Goal: Information Seeking & Learning: Learn about a topic

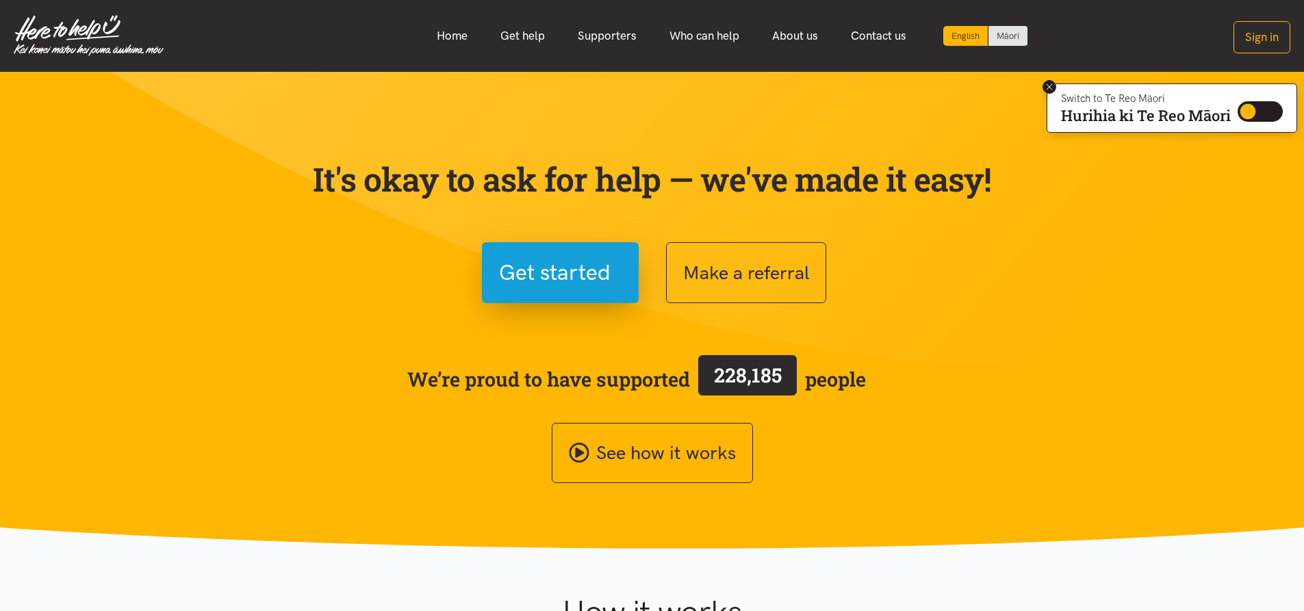
click at [1043, 86] on button at bounding box center [1050, 87] width 14 height 14
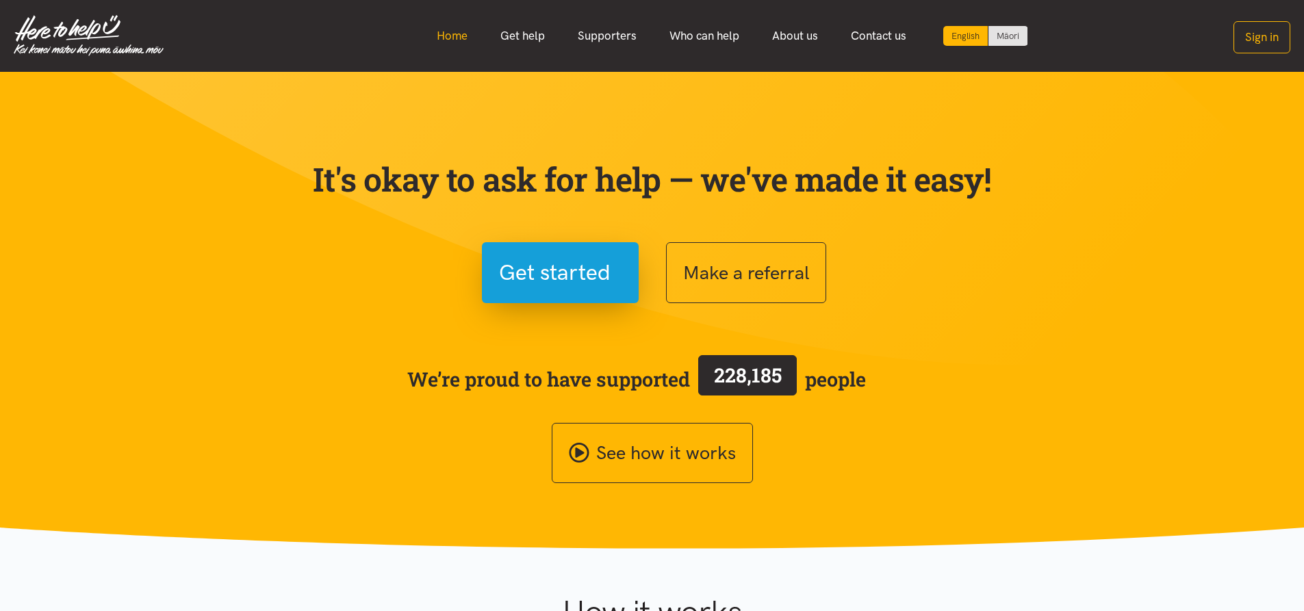
click at [464, 36] on link "Home" at bounding box center [452, 35] width 64 height 29
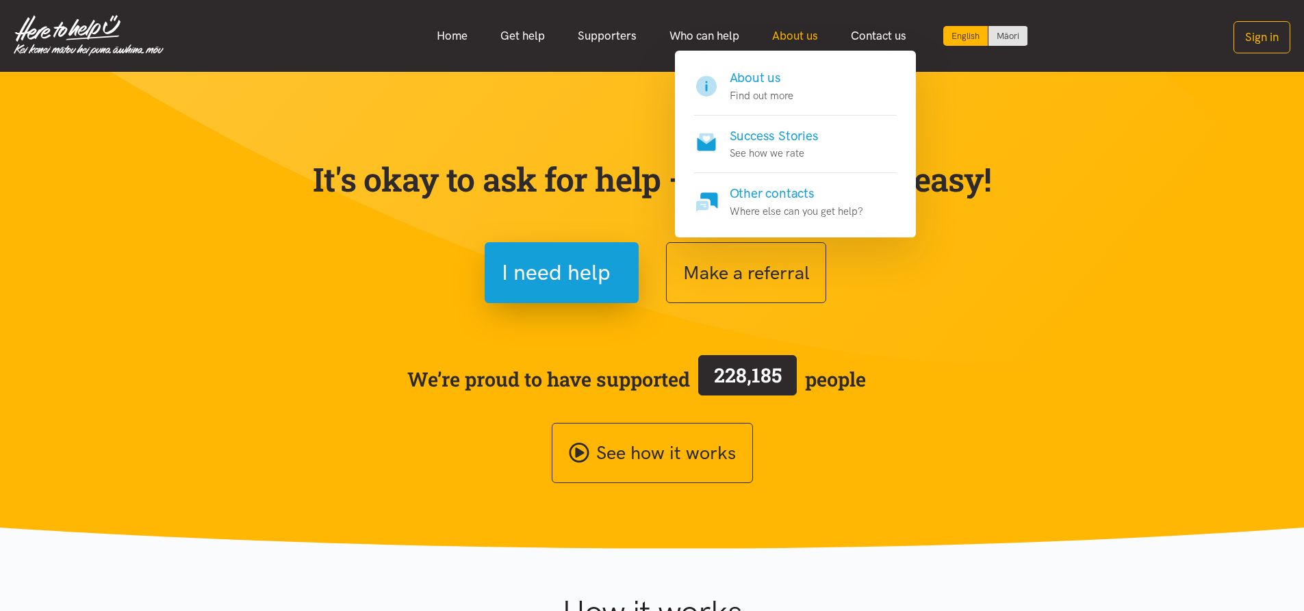
click at [796, 30] on link "About us" at bounding box center [795, 35] width 79 height 29
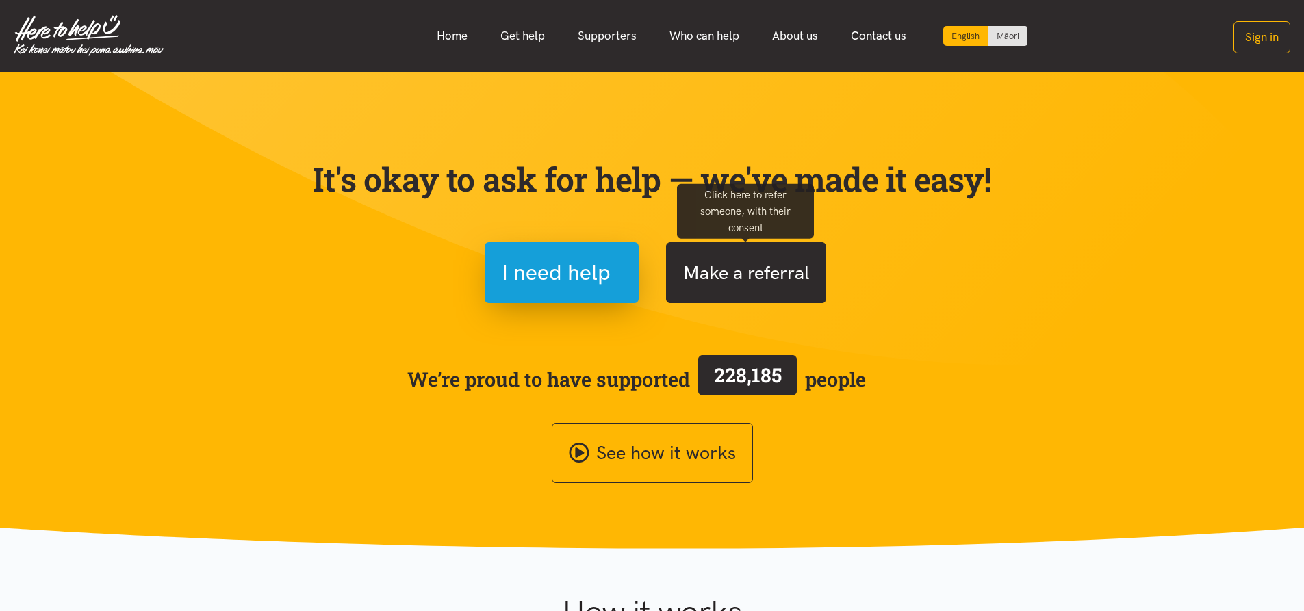
click at [724, 278] on button "Make a referral" at bounding box center [746, 272] width 160 height 61
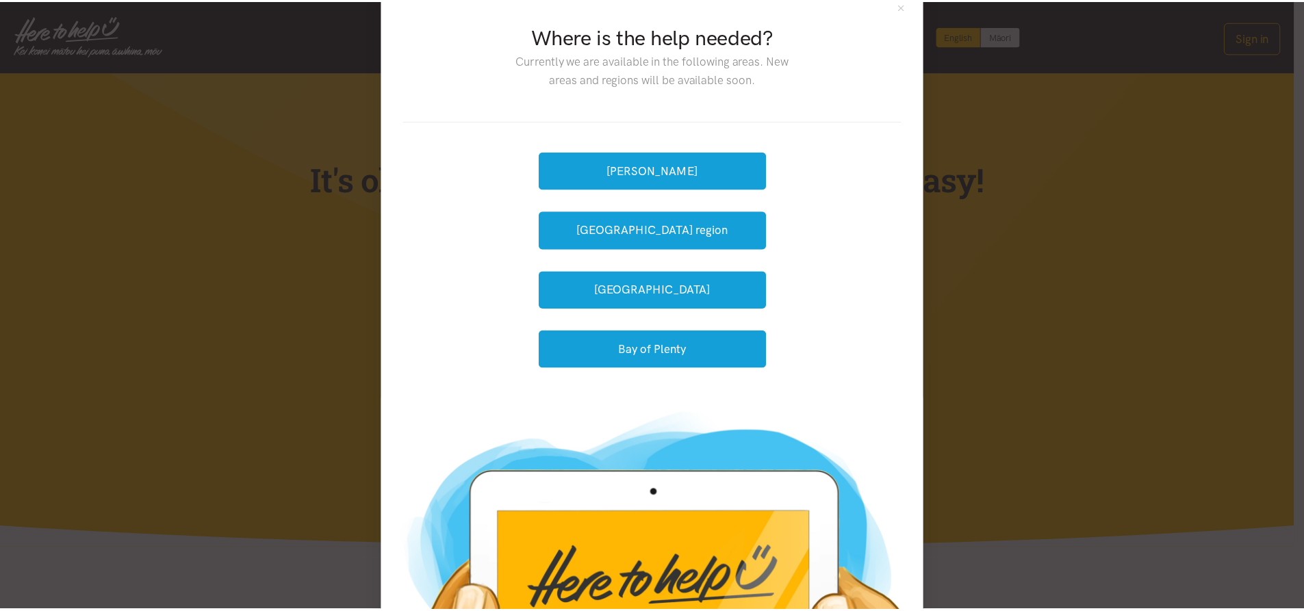
scroll to position [151, 0]
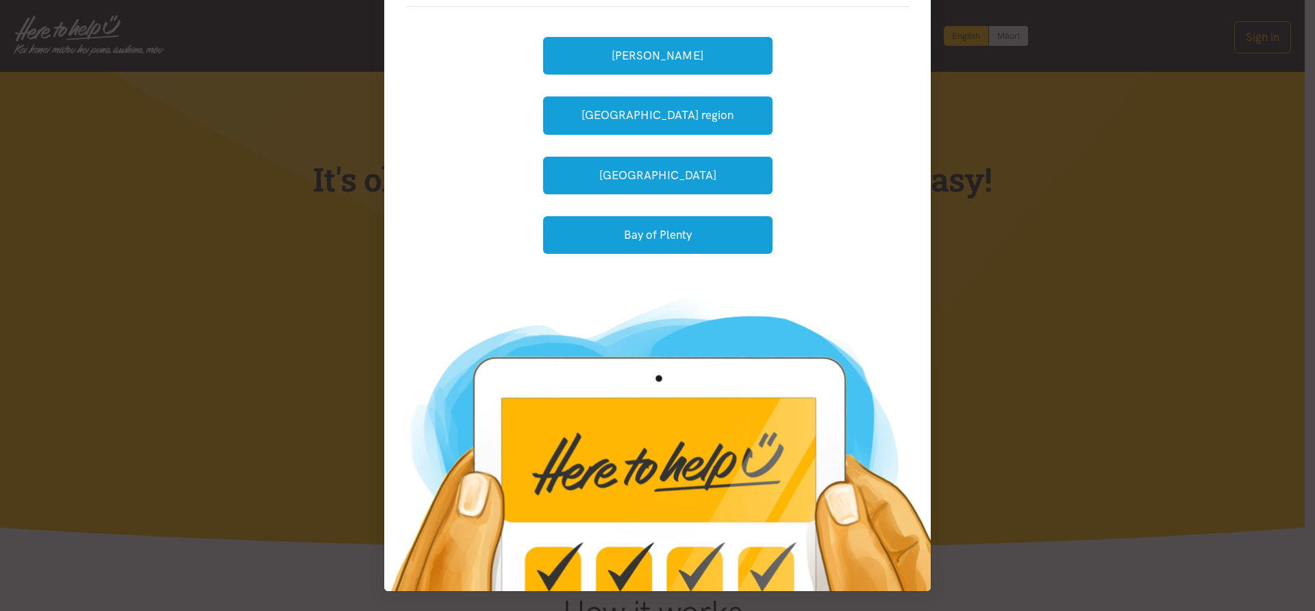
click at [1074, 297] on div "Where is the help needed? Currently we are available in the following areas. Ne…" at bounding box center [657, 305] width 1315 height 611
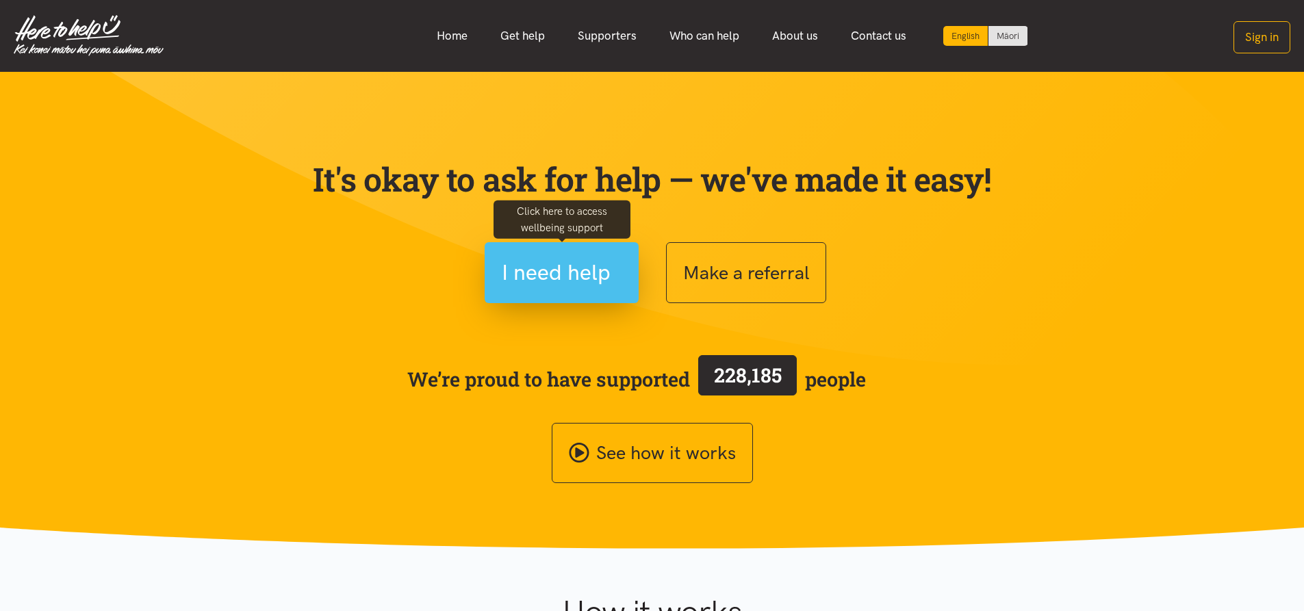
click at [575, 270] on span "I need help" at bounding box center [556, 272] width 109 height 35
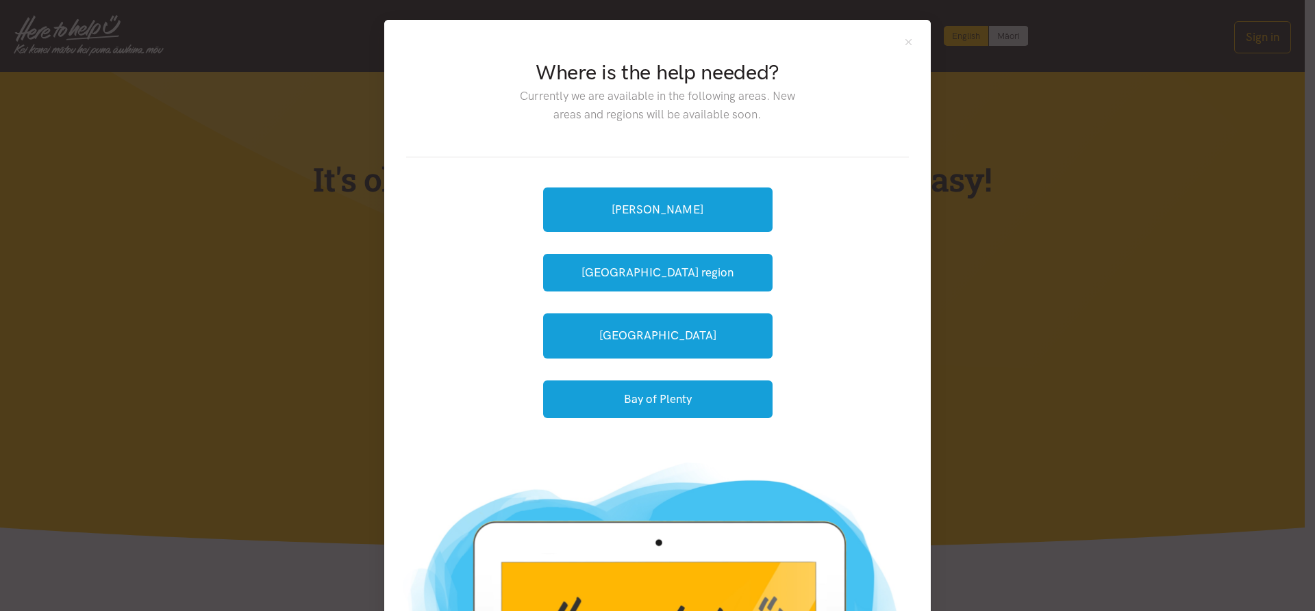
drag, startPoint x: 1013, startPoint y: 240, endPoint x: 843, endPoint y: 151, distance: 192.3
click at [1014, 240] on div "Where is the help needed? Currently we are available in the following areas. Ne…" at bounding box center [657, 305] width 1315 height 611
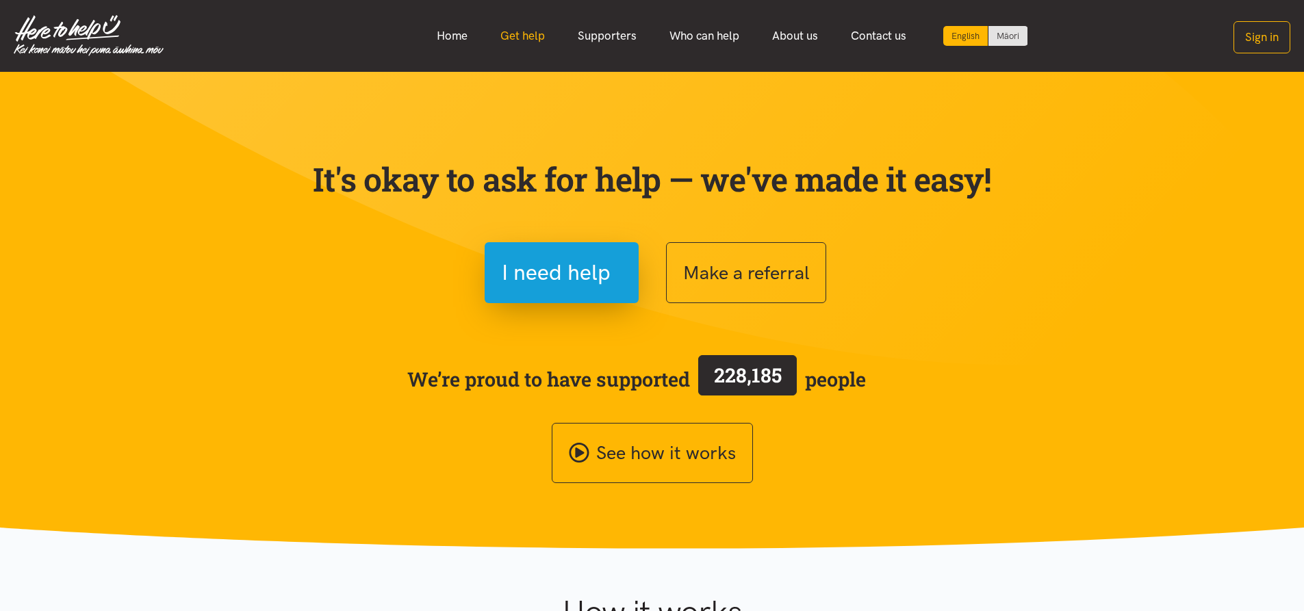
click at [540, 42] on link "Get help" at bounding box center [522, 35] width 77 height 29
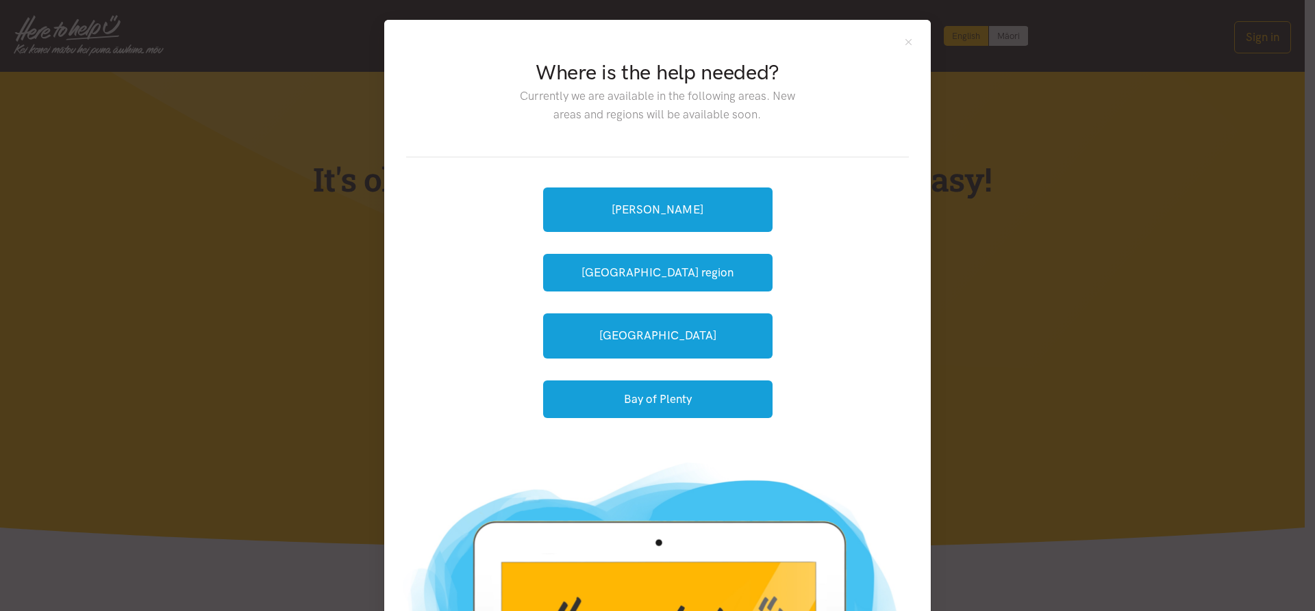
drag, startPoint x: 1073, startPoint y: 194, endPoint x: 685, endPoint y: 35, distance: 418.8
click at [1073, 192] on div "Where is the help needed? Currently we are available in the following areas. Ne…" at bounding box center [657, 305] width 1315 height 611
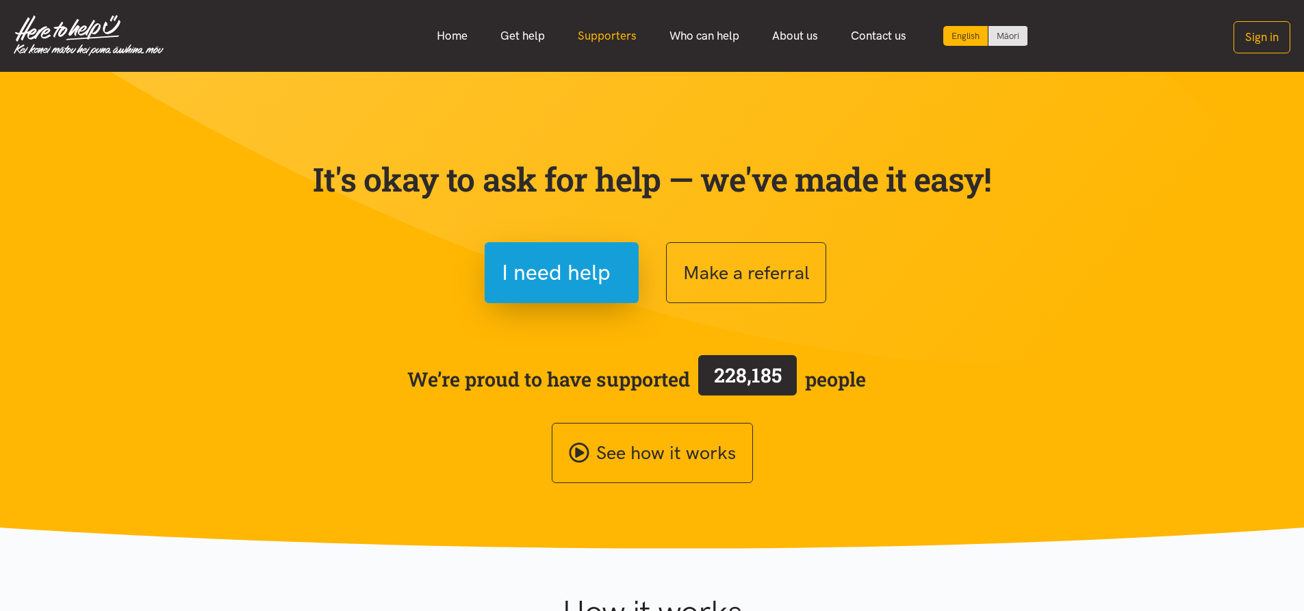
click at [605, 38] on link "Supporters" at bounding box center [607, 35] width 92 height 29
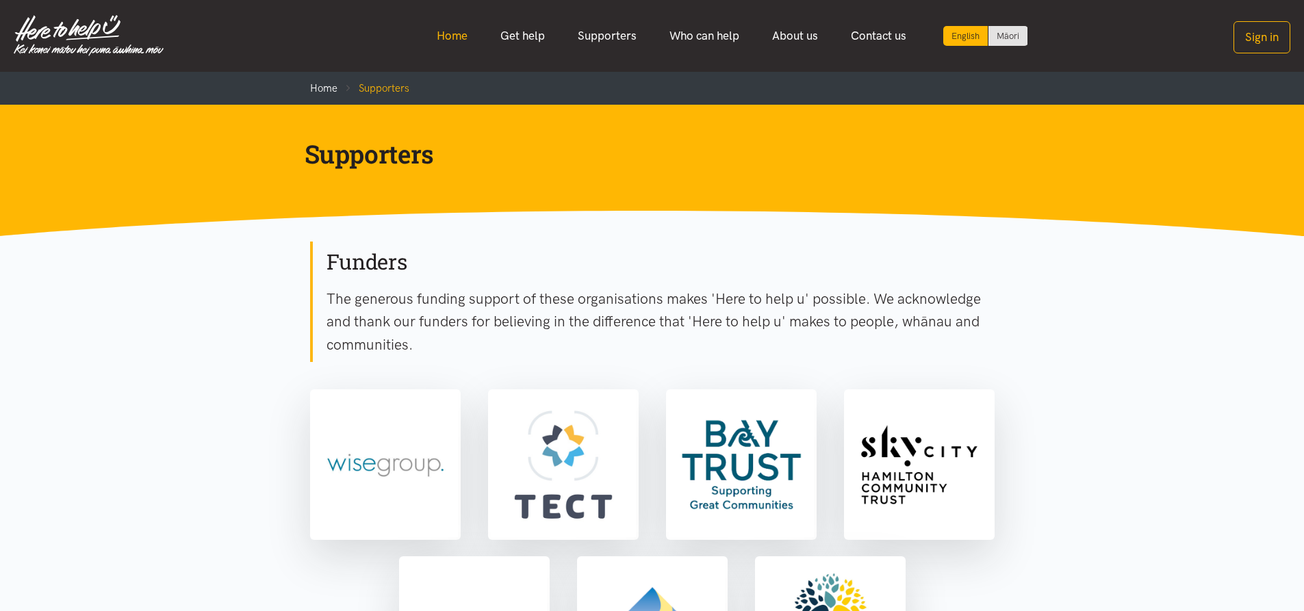
click at [442, 39] on link "Home" at bounding box center [452, 35] width 64 height 29
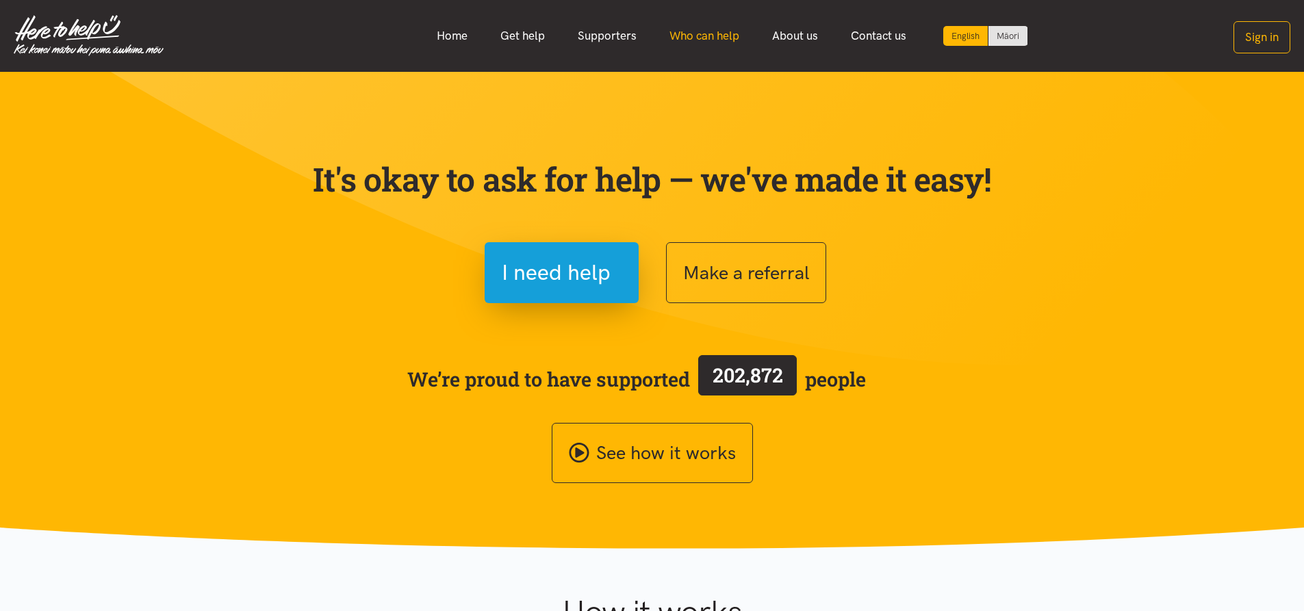
click at [722, 37] on link "Who can help" at bounding box center [704, 35] width 103 height 29
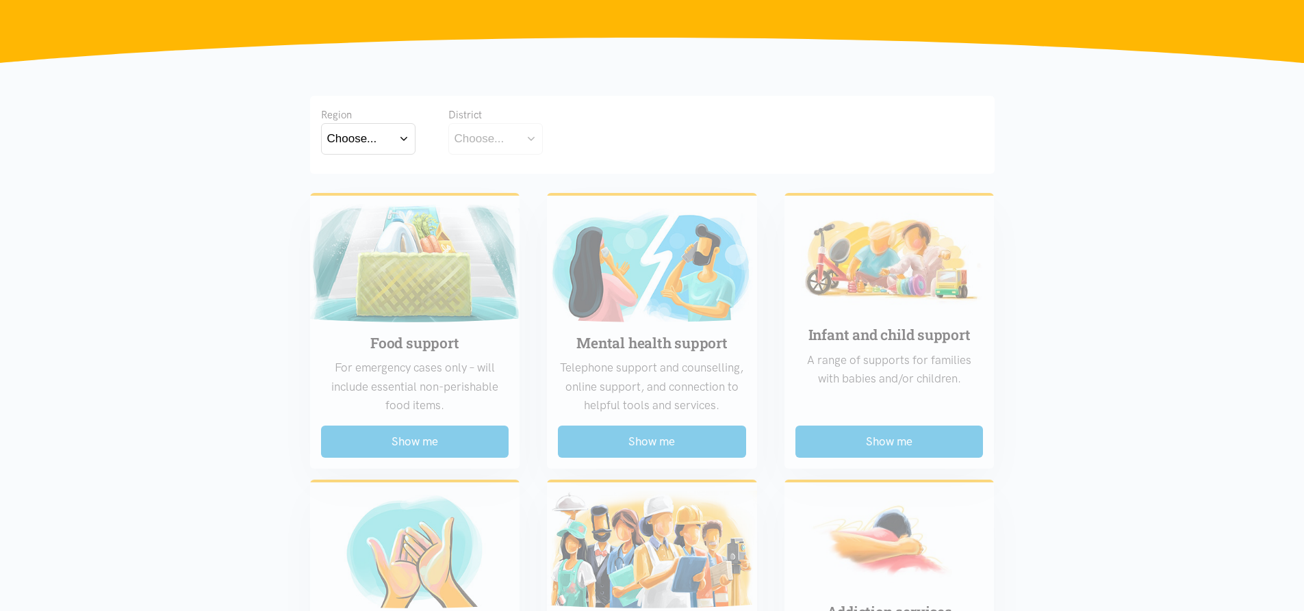
scroll to position [205, 0]
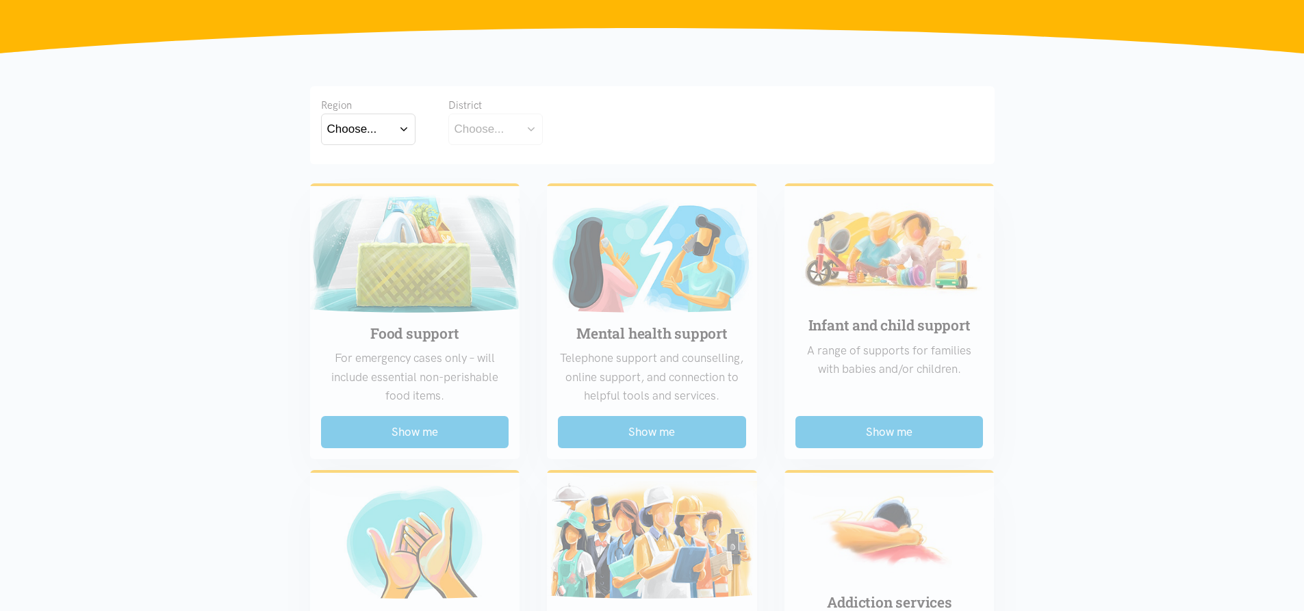
click at [391, 136] on button "Choose..." at bounding box center [368, 129] width 94 height 31
click at [382, 191] on div "Waikato" at bounding box center [368, 189] width 82 height 17
click at [360, 184] on label "Waikato" at bounding box center [368, 189] width 82 height 17
click at [0, 0] on input "Waikato" at bounding box center [0, 0] width 0 height 0
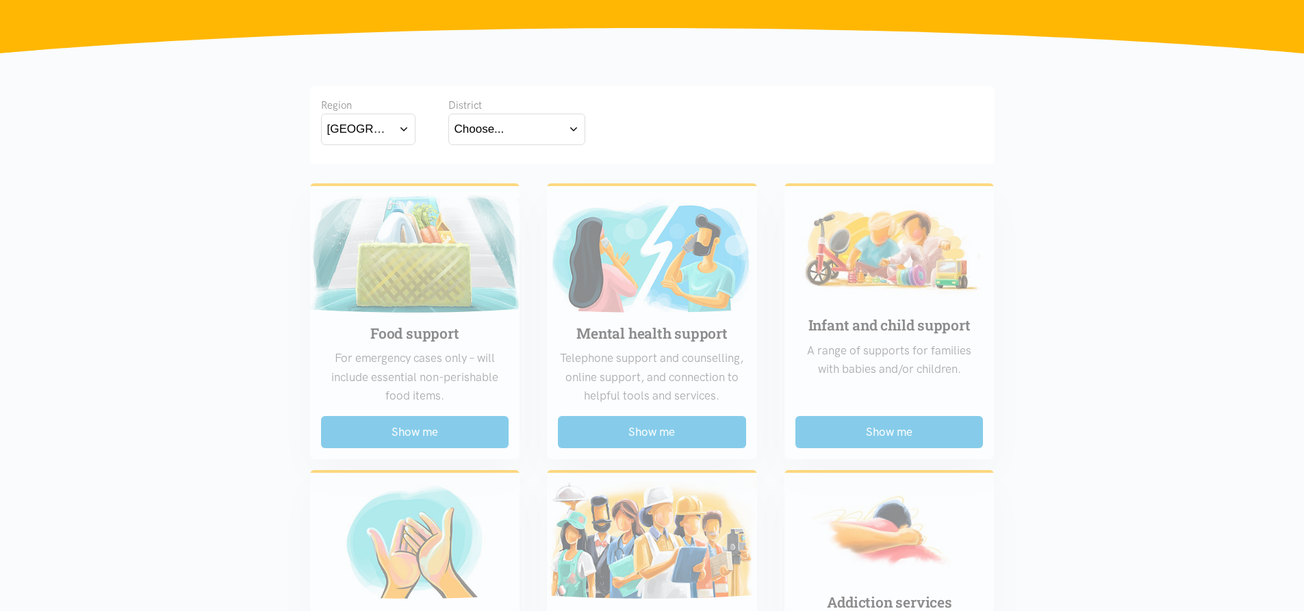
click at [481, 134] on div "Choose..." at bounding box center [480, 129] width 50 height 18
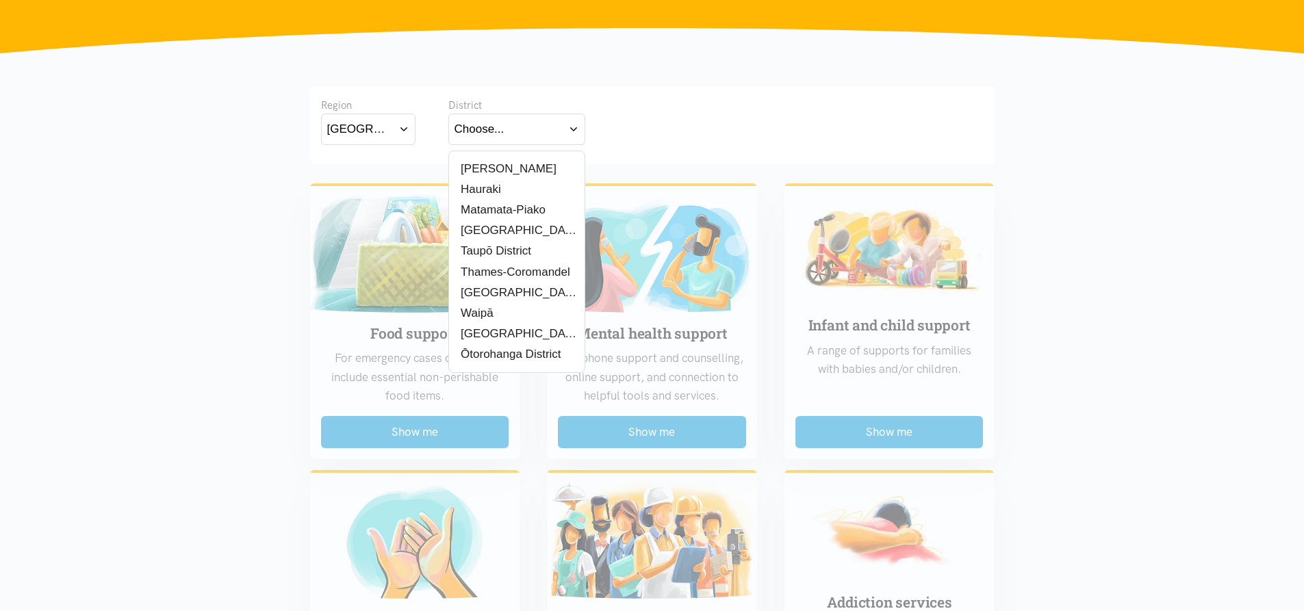
click at [486, 306] on label "Waipā" at bounding box center [475, 313] width 41 height 17
click at [0, 0] on input "Waipā" at bounding box center [0, 0] width 0 height 0
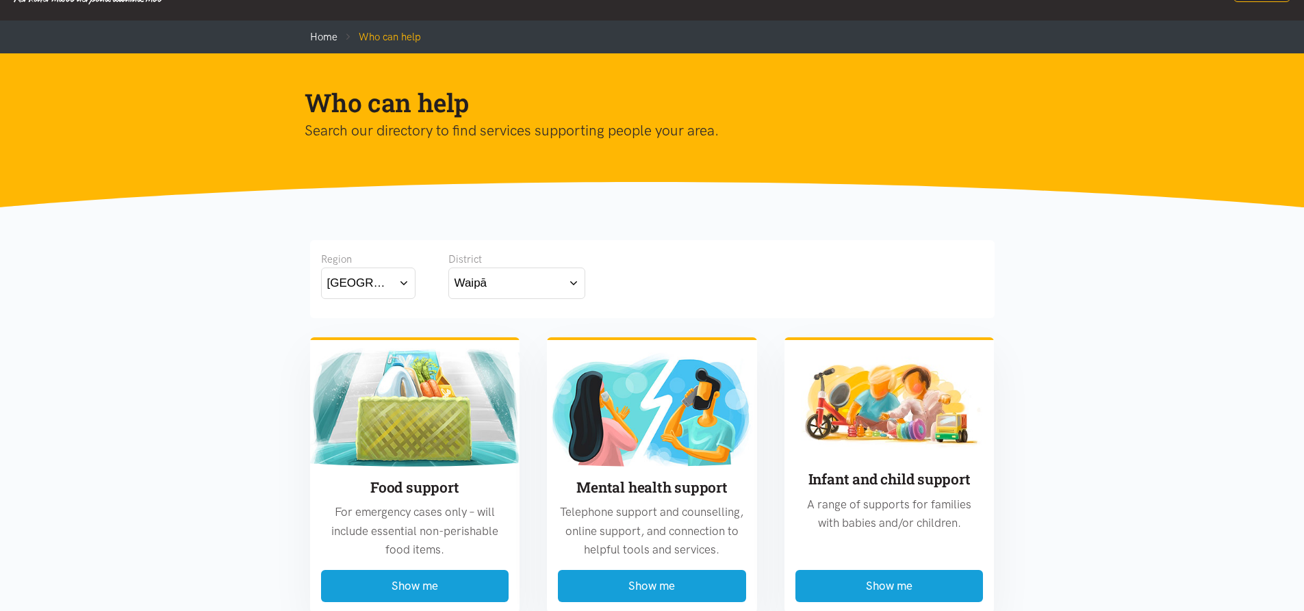
scroll to position [0, 0]
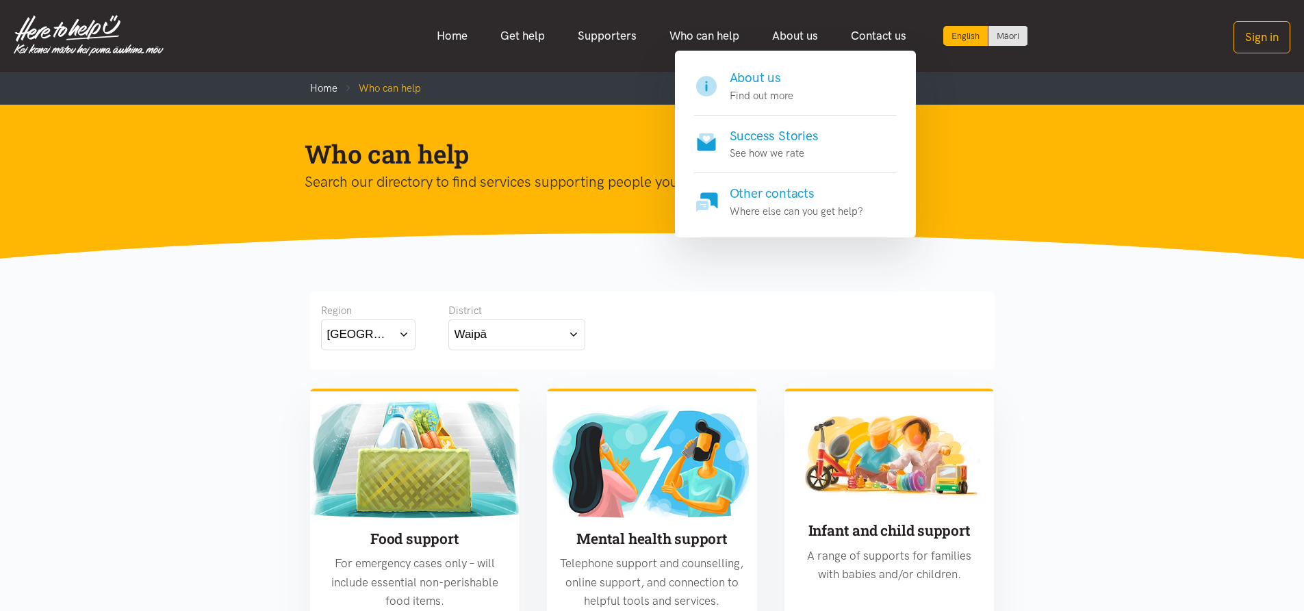
click at [798, 135] on h4 "Success Stories" at bounding box center [774, 136] width 89 height 19
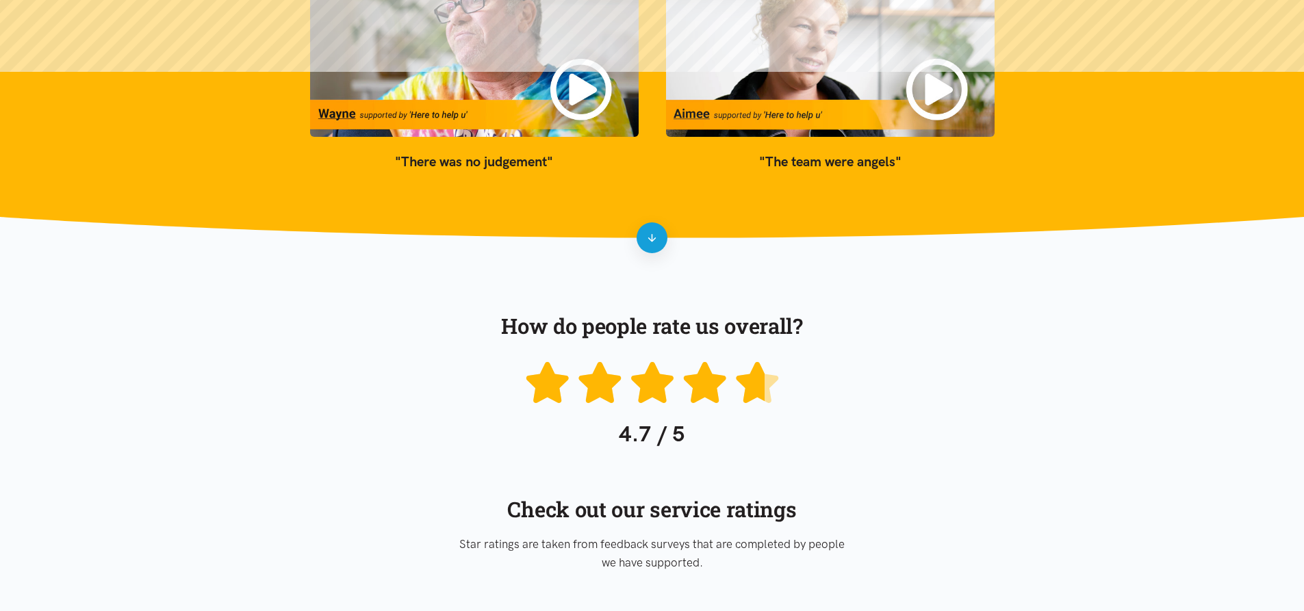
click at [652, 237] on icon at bounding box center [652, 238] width 12 height 12
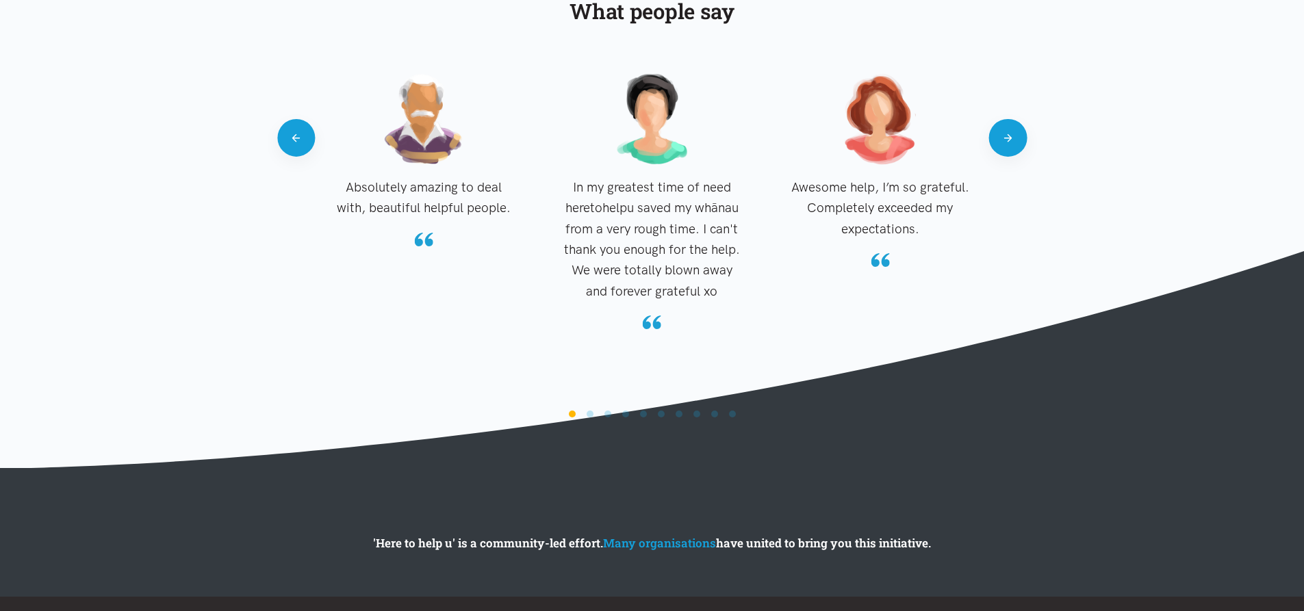
scroll to position [1298, 0]
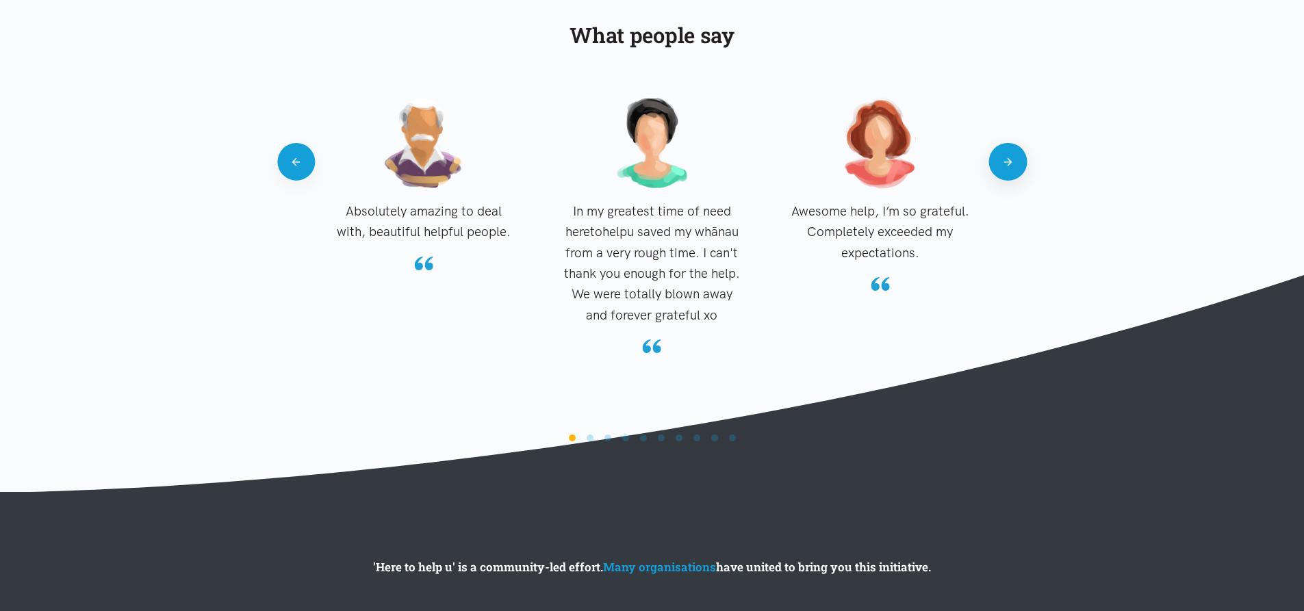
click at [1014, 162] on button "Next" at bounding box center [1008, 162] width 38 height 38
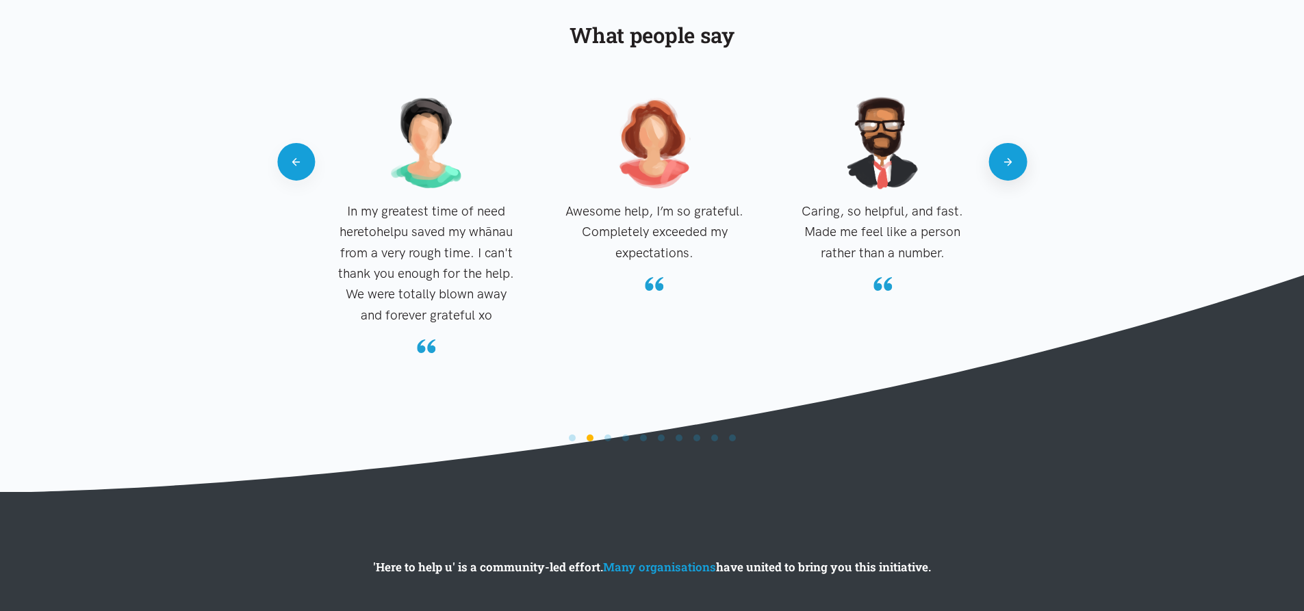
click at [1014, 162] on button "Next" at bounding box center [1008, 162] width 38 height 38
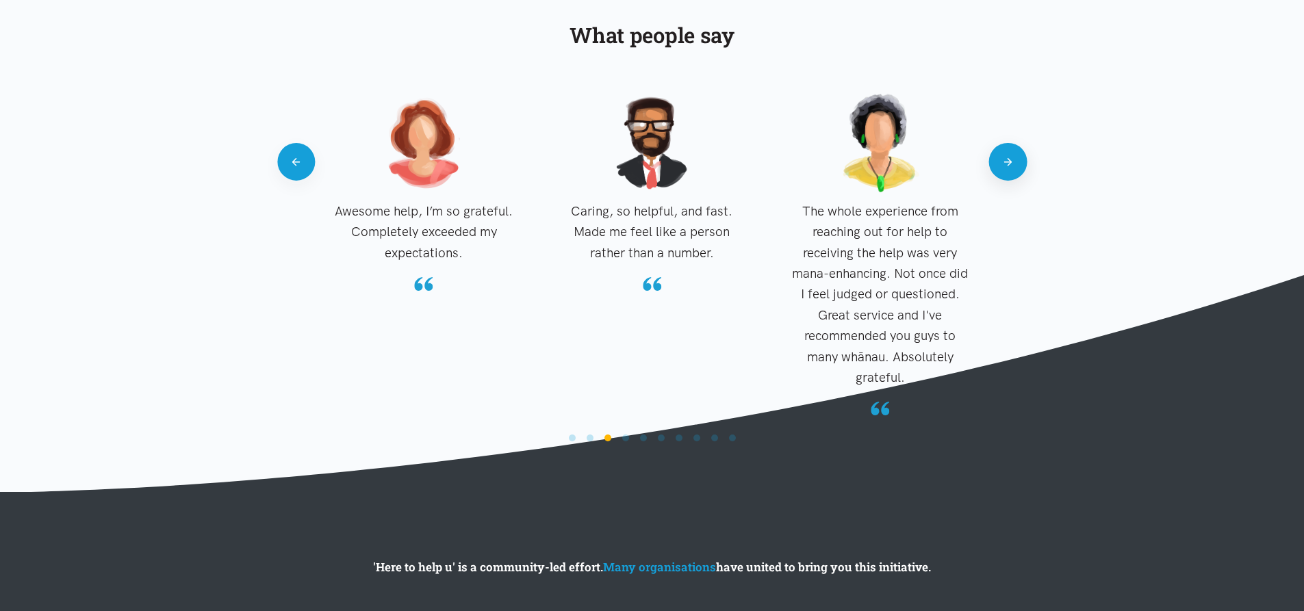
click at [1014, 162] on button "Next" at bounding box center [1008, 162] width 38 height 38
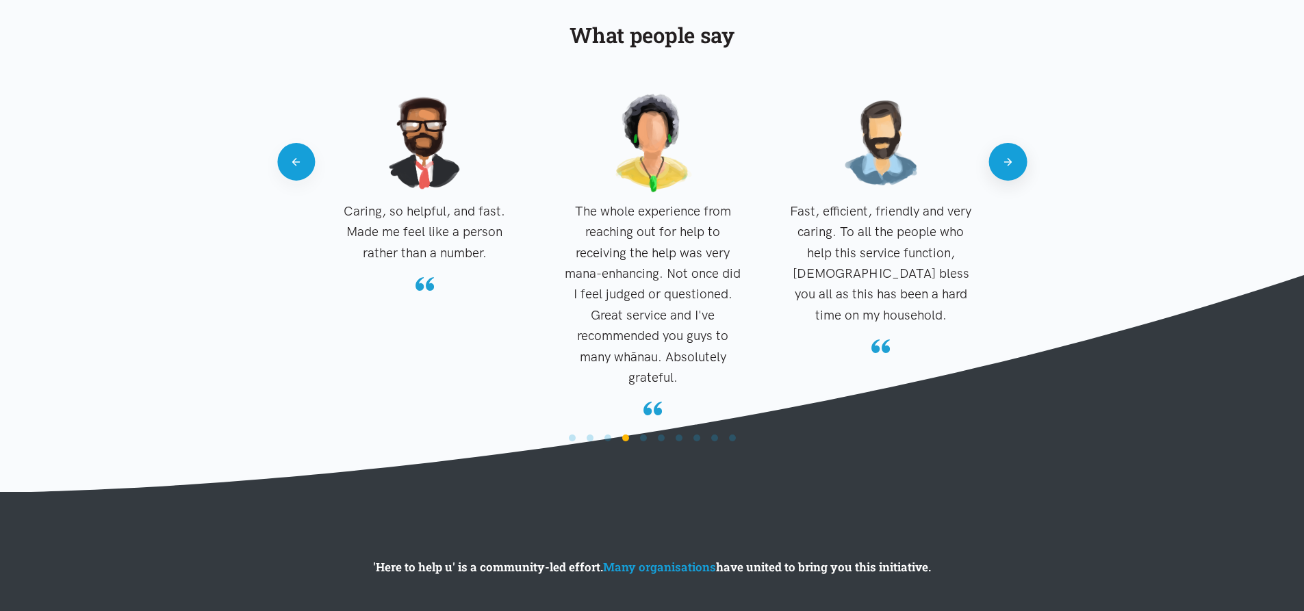
click at [1014, 162] on button "Next" at bounding box center [1008, 162] width 38 height 38
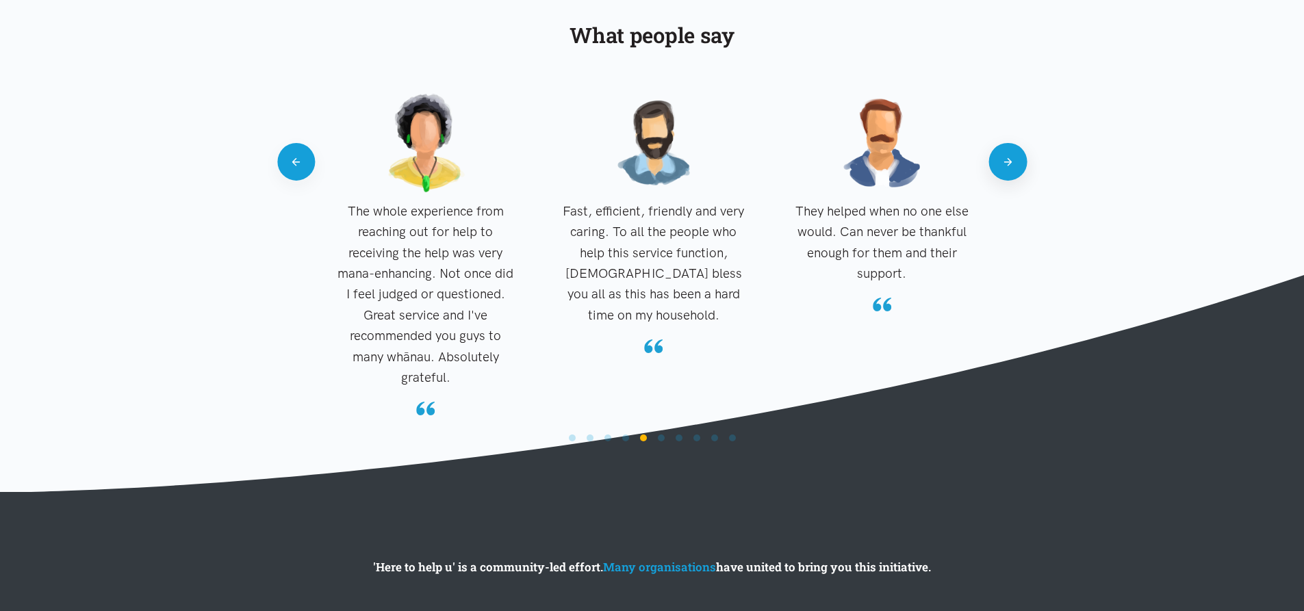
click at [1014, 162] on button "Next" at bounding box center [1008, 162] width 38 height 38
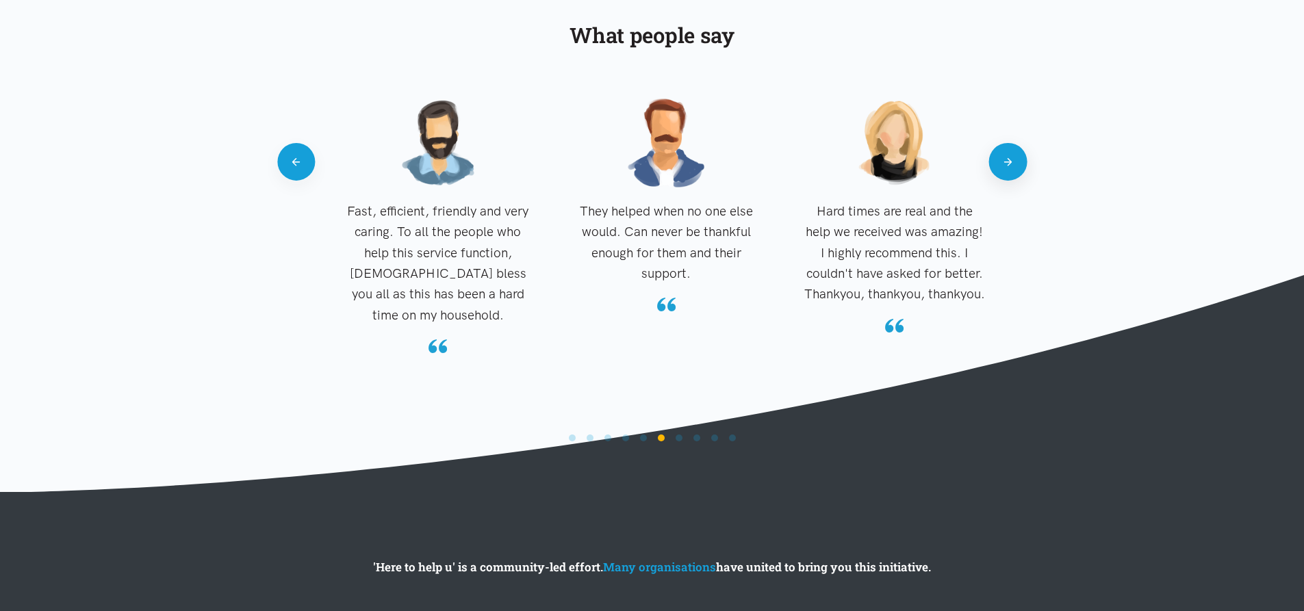
click at [1014, 162] on button "Next" at bounding box center [1008, 162] width 38 height 38
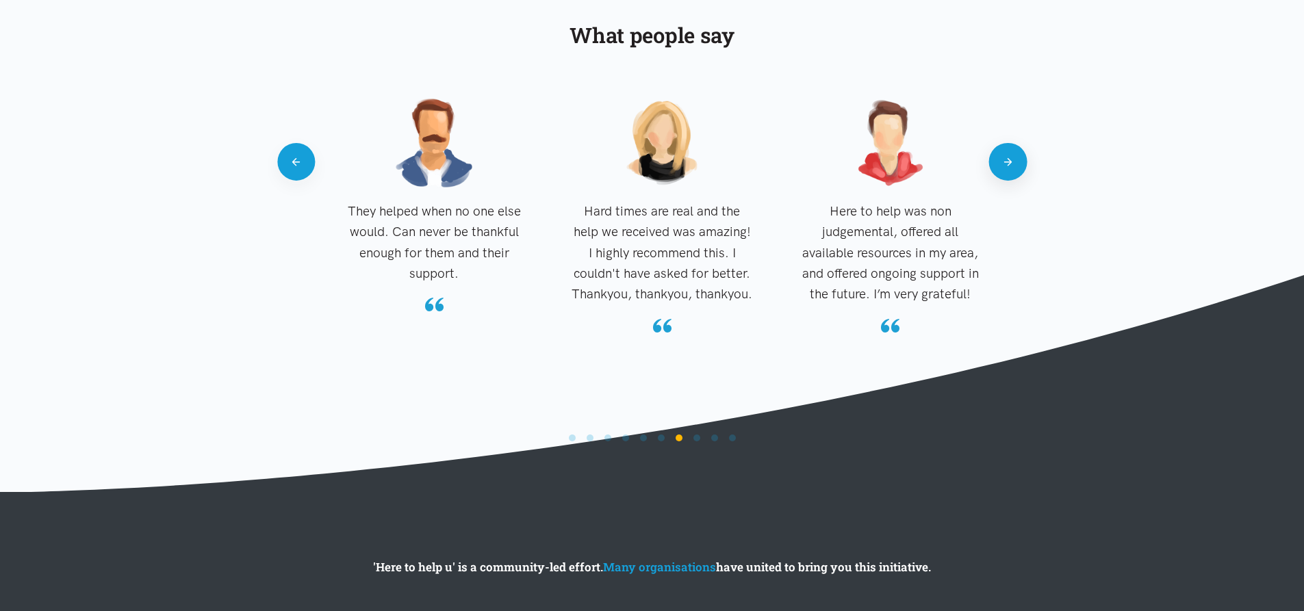
click at [1014, 162] on button "Next" at bounding box center [1008, 162] width 38 height 38
